Goal: Task Accomplishment & Management: Use online tool/utility

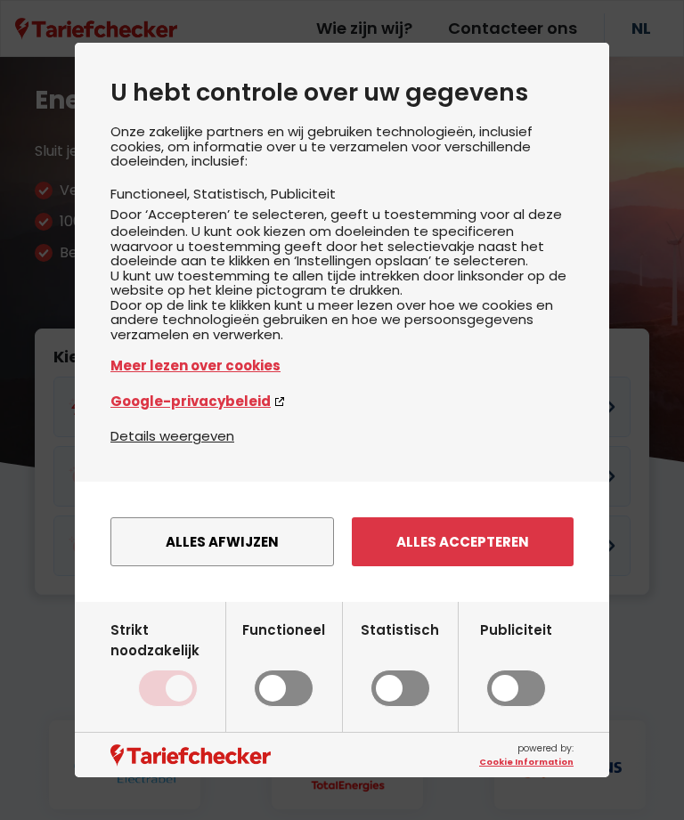
click at [485, 550] on button "Alles accepteren" at bounding box center [463, 542] width 222 height 49
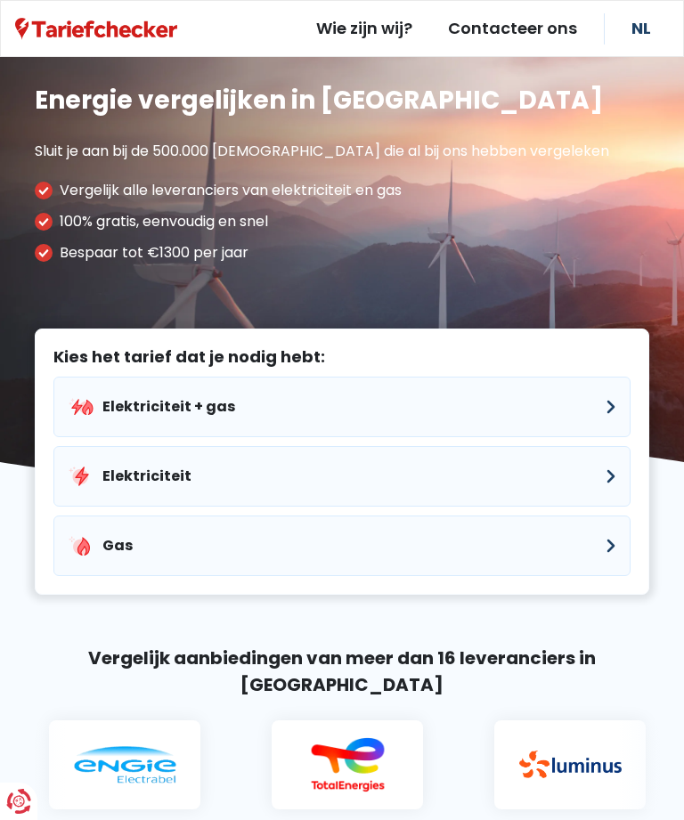
click at [617, 475] on button "Elektriciteit" at bounding box center [341, 476] width 577 height 61
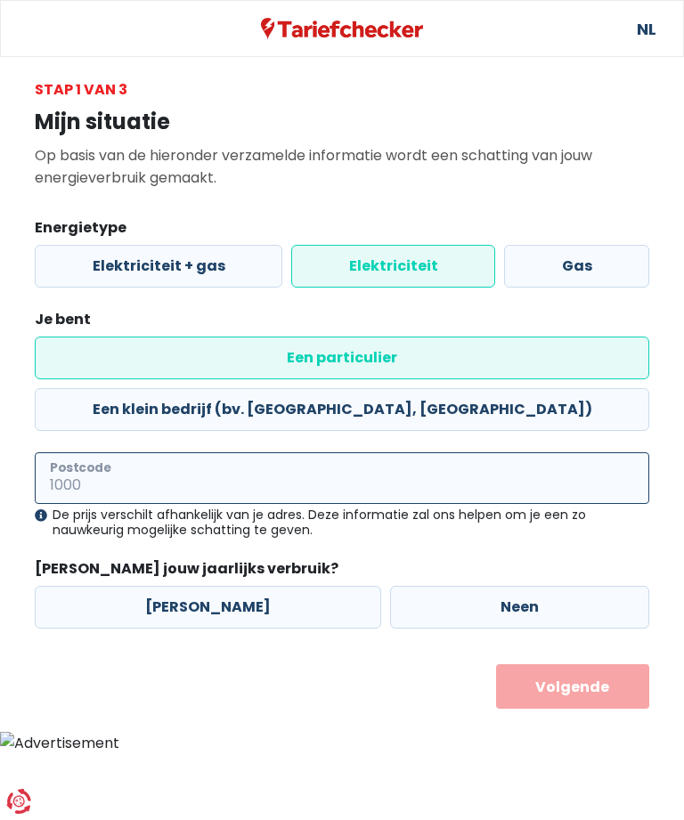
click at [226, 453] on input "Postcode" at bounding box center [342, 479] width 615 height 52
type input "9180"
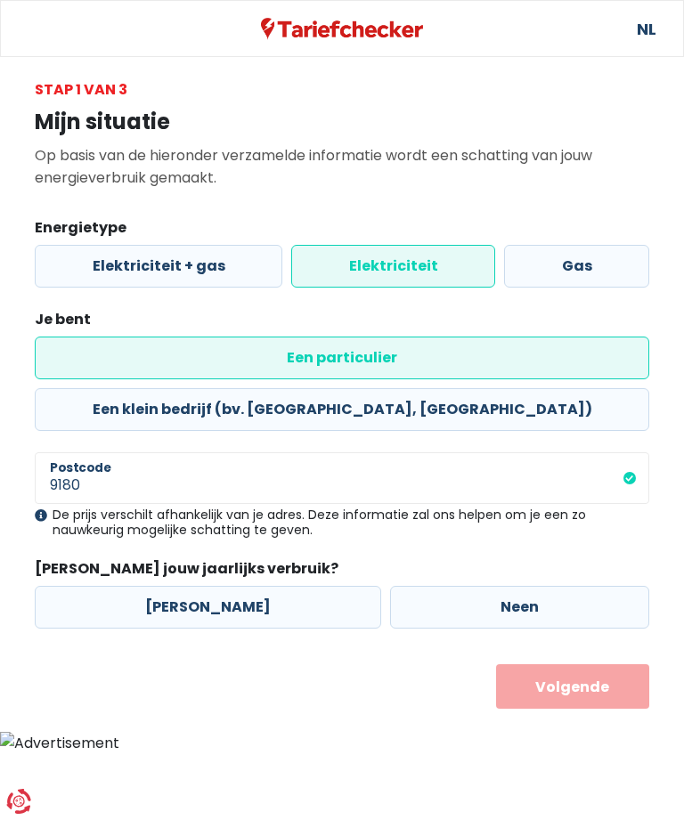
click at [208, 586] on label "[PERSON_NAME]" at bounding box center [208, 607] width 347 height 43
click at [208, 586] on input "[PERSON_NAME]" at bounding box center [208, 607] width 347 height 43
radio input "true"
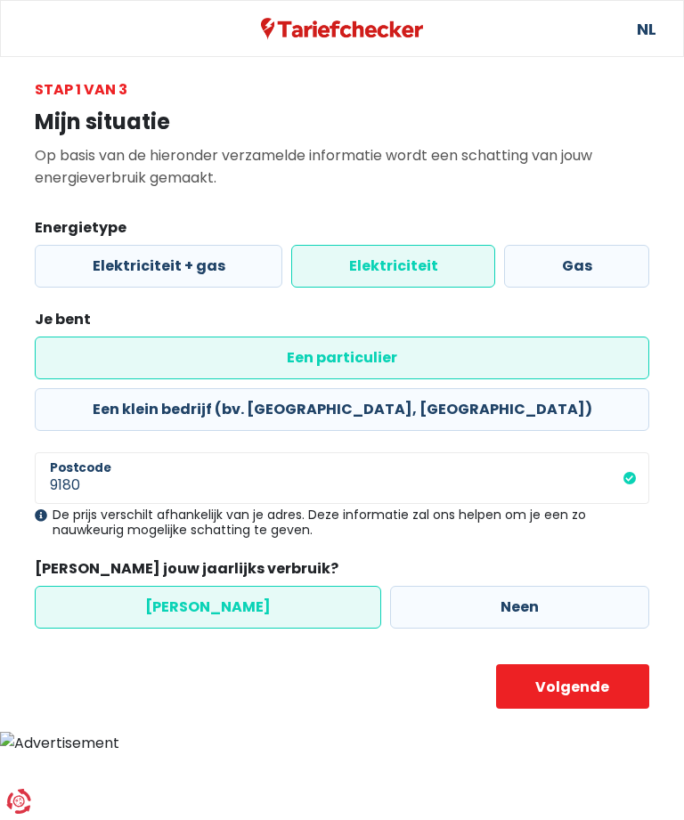
click at [578, 665] on button "Volgende" at bounding box center [573, 687] width 154 height 45
select select
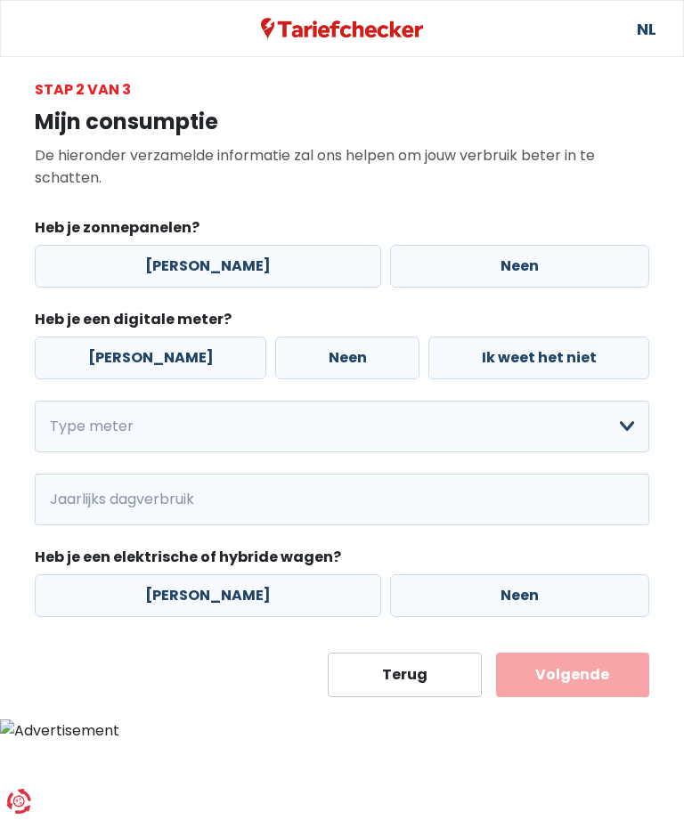
click at [245, 256] on label "[PERSON_NAME]" at bounding box center [208, 266] width 347 height 43
click at [245, 256] on input "[PERSON_NAME]" at bounding box center [208, 266] width 347 height 43
radio input "true"
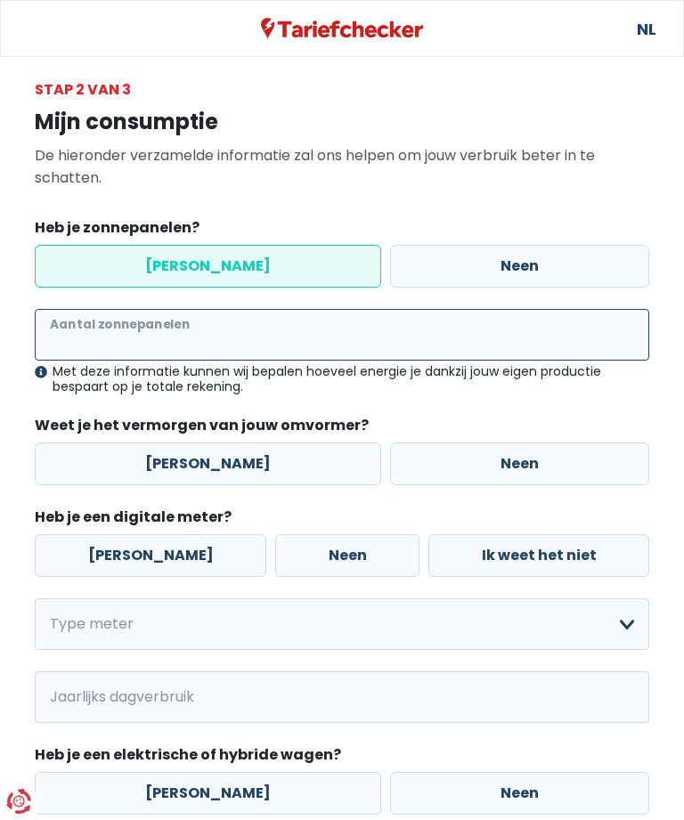
click at [259, 324] on input "Aantal zonnepanelen" at bounding box center [342, 335] width 615 height 52
type input "11"
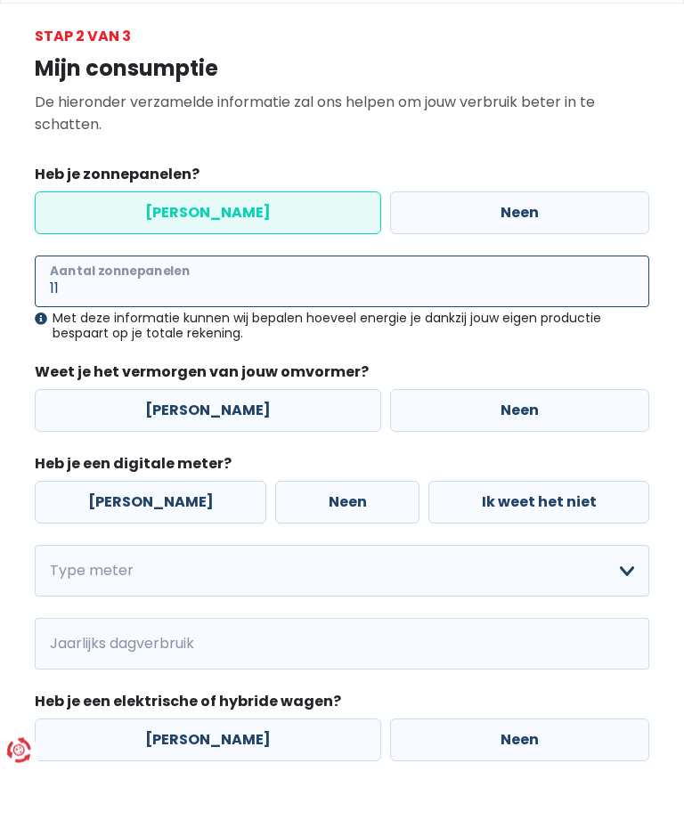
scroll to position [29, 0]
